Goal: Information Seeking & Learning: Learn about a topic

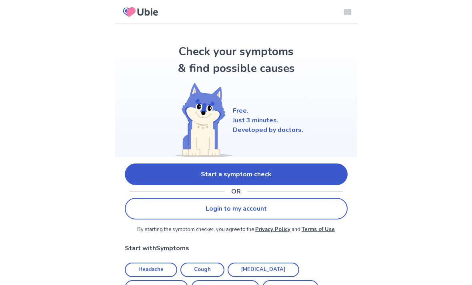
click at [241, 175] on link "Start a symptom check" at bounding box center [236, 175] width 223 height 22
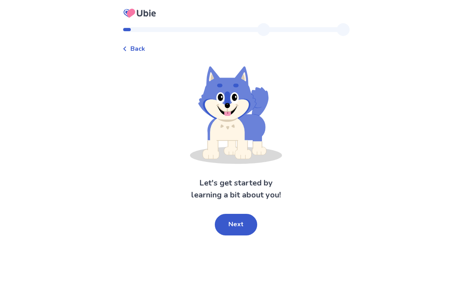
click at [236, 218] on button "Next" at bounding box center [236, 225] width 42 height 22
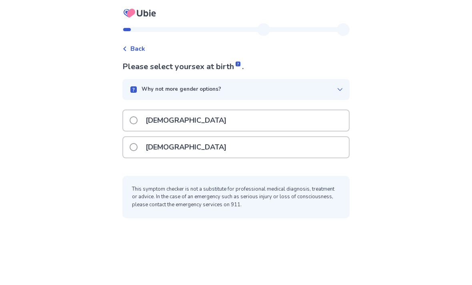
click at [176, 148] on p "[DEMOGRAPHIC_DATA]" at bounding box center [186, 147] width 90 height 20
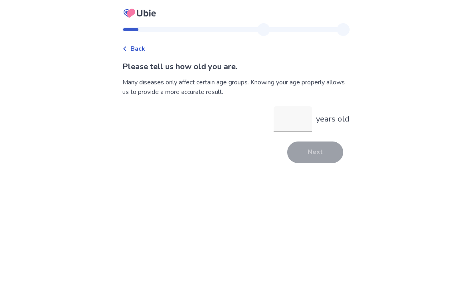
click at [289, 120] on input "years old" at bounding box center [293, 119] width 38 height 26
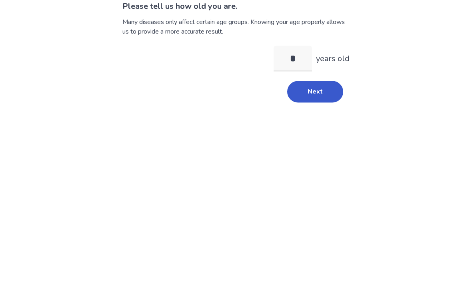
type input "**"
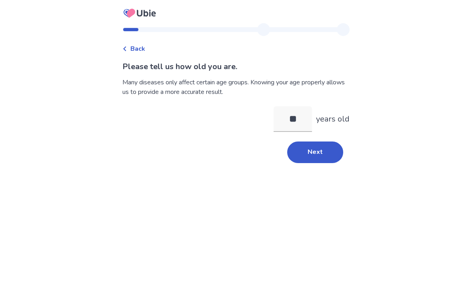
click at [324, 142] on button "Next" at bounding box center [315, 153] width 56 height 22
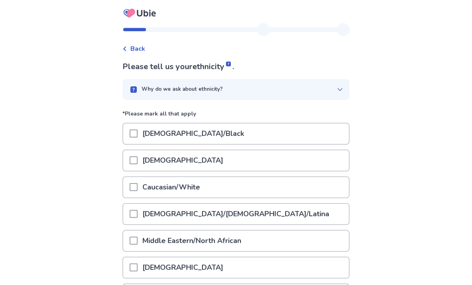
click at [138, 188] on span at bounding box center [134, 187] width 8 height 8
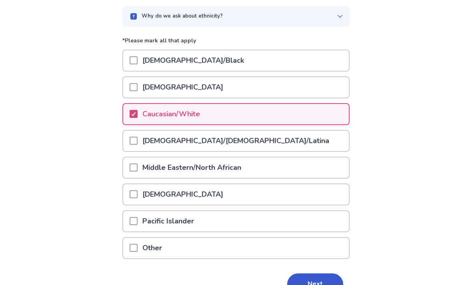
scroll to position [92, 0]
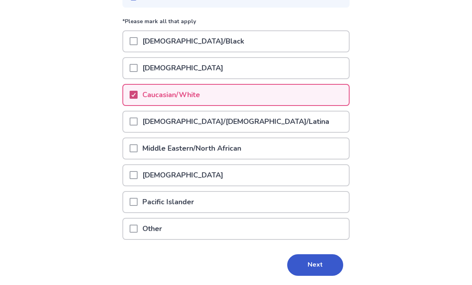
click at [323, 265] on button "Next" at bounding box center [315, 265] width 56 height 22
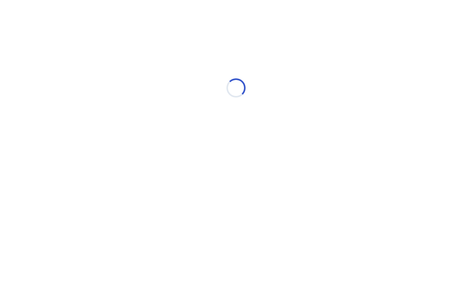
scroll to position [0, 0]
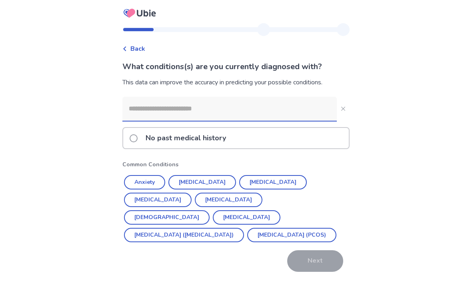
click at [180, 104] on input at bounding box center [229, 109] width 214 height 24
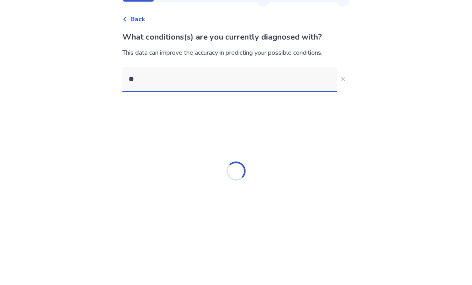
type input "*"
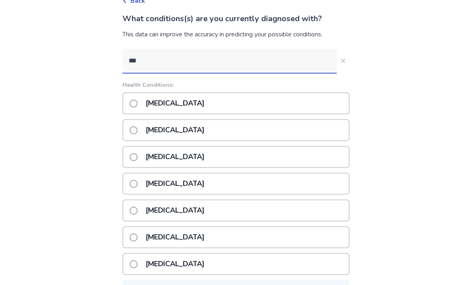
scroll to position [48, 0]
type input "***"
click at [252, 209] on div "Underactive thyroid" at bounding box center [235, 211] width 227 height 22
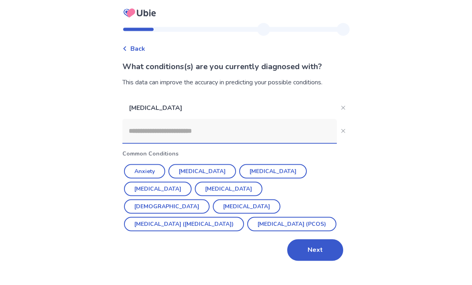
scroll to position [0, 0]
click at [202, 129] on input at bounding box center [229, 131] width 214 height 24
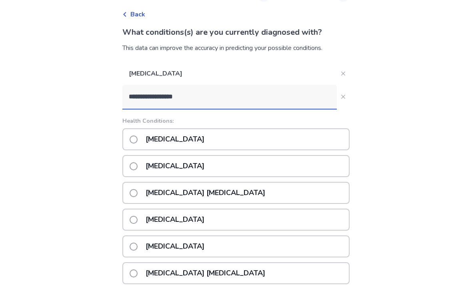
scroll to position [37, 0]
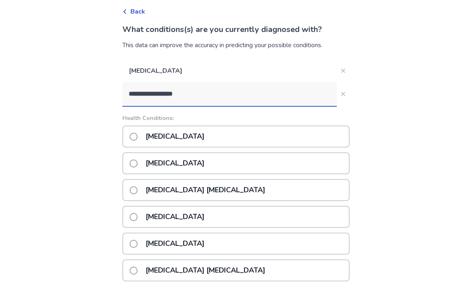
type input "**********"
click at [274, 213] on div "Vitamin B12 deficiency anemia" at bounding box center [235, 217] width 227 height 22
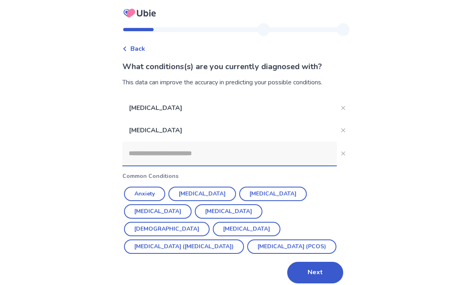
click at [186, 150] on input at bounding box center [229, 154] width 214 height 24
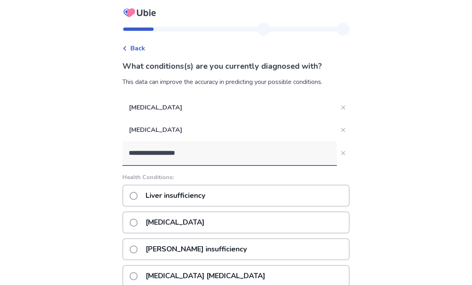
click at [206, 152] on input "**********" at bounding box center [229, 154] width 214 height 24
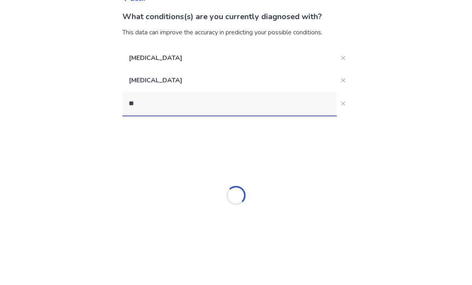
type input "*"
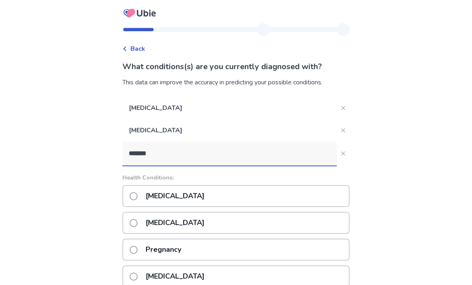
type input "*******"
click at [341, 153] on icon "Close" at bounding box center [343, 154] width 4 height 4
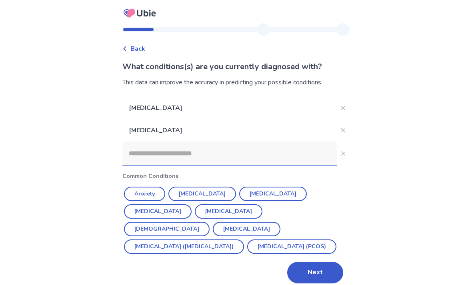
click at [163, 153] on input at bounding box center [229, 154] width 214 height 24
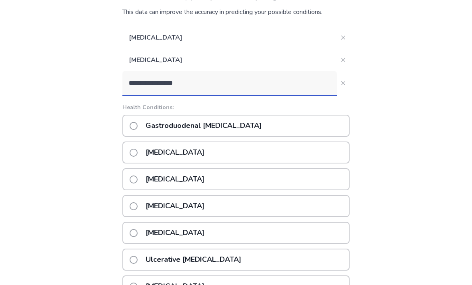
scroll to position [73, 0]
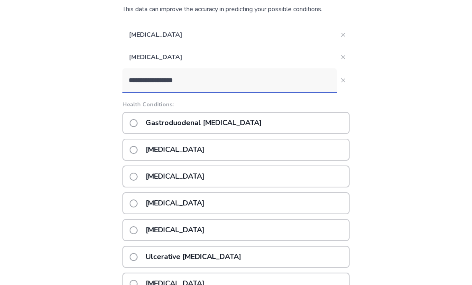
type input "**********"
click at [138, 122] on span at bounding box center [134, 124] width 8 height 8
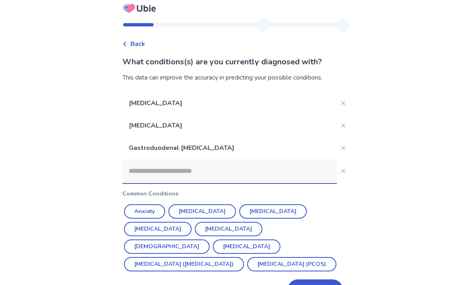
click at [317, 285] on button "Next" at bounding box center [315, 291] width 56 height 22
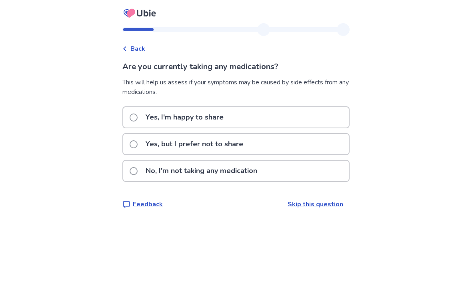
click at [139, 140] on label "Yes, but I prefer not to share" at bounding box center [189, 144] width 118 height 20
